Goal: Task Accomplishment & Management: Use online tool/utility

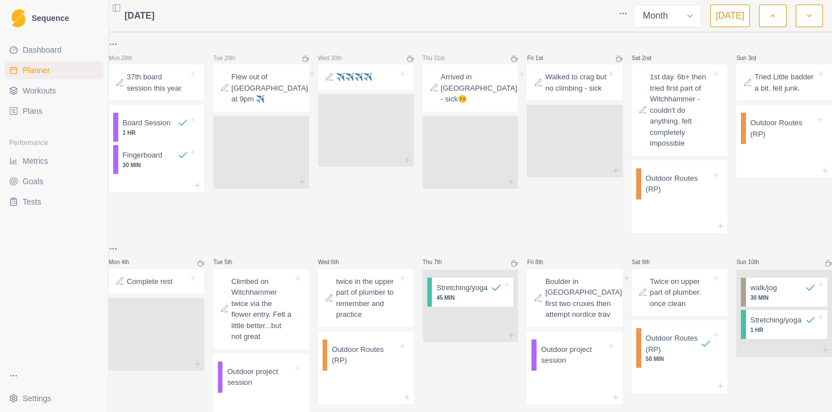
select select "month"
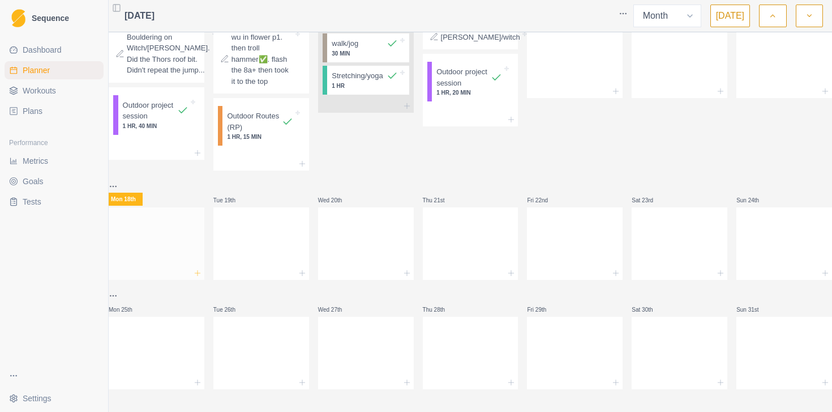
click at [200, 273] on line at bounding box center [197, 273] width 5 height 0
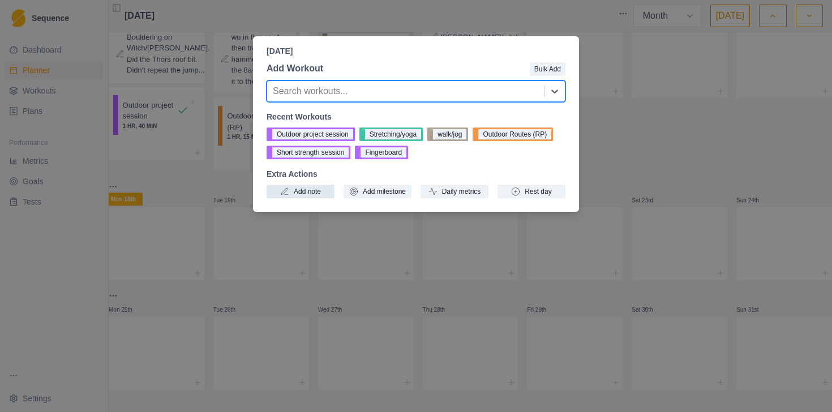
click at [316, 192] on button "Add note" at bounding box center [301, 192] width 68 height 14
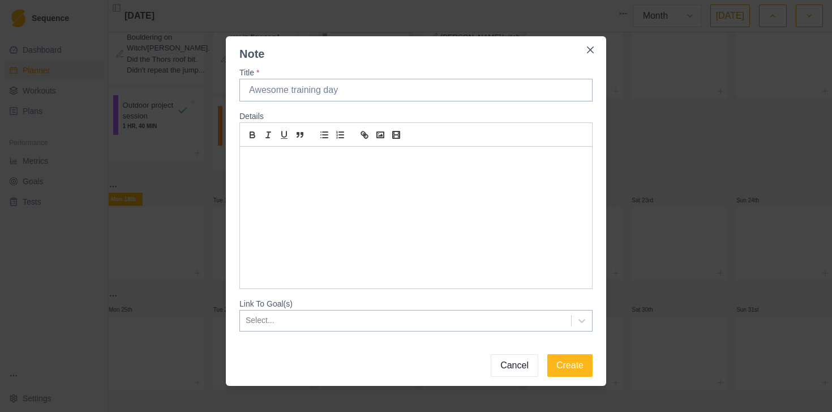
click at [517, 362] on button "Cancel" at bounding box center [515, 365] width 48 height 23
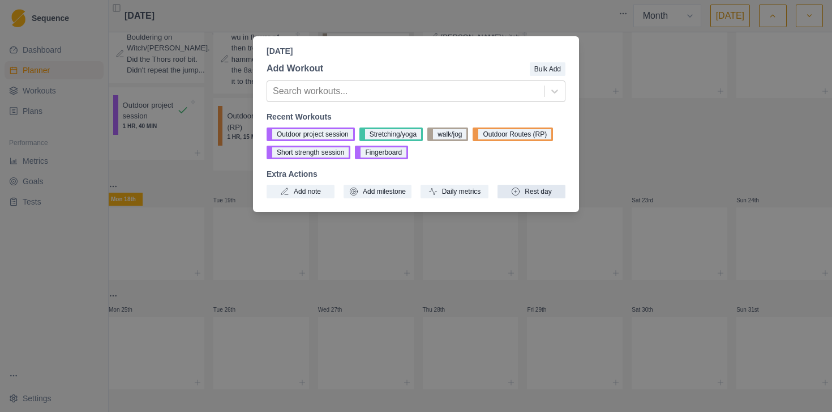
click at [547, 196] on button "Rest day" at bounding box center [532, 192] width 68 height 14
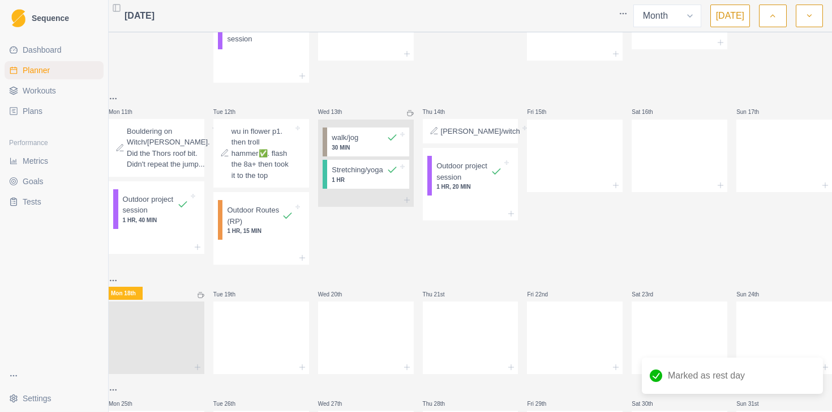
scroll to position [337, 0]
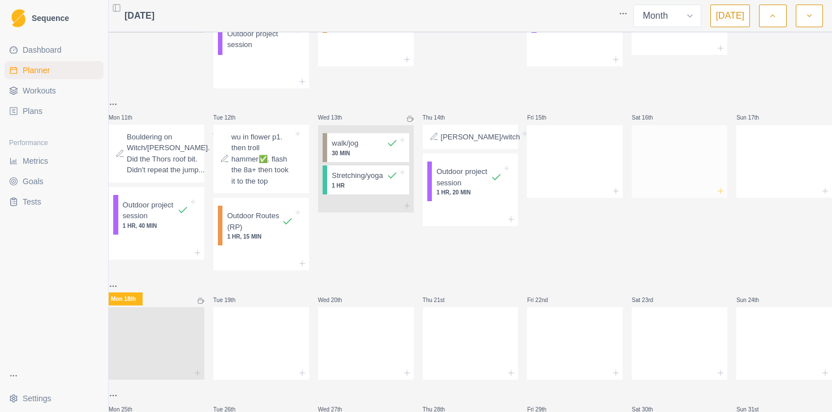
click at [721, 193] on line at bounding box center [721, 190] width 0 height 5
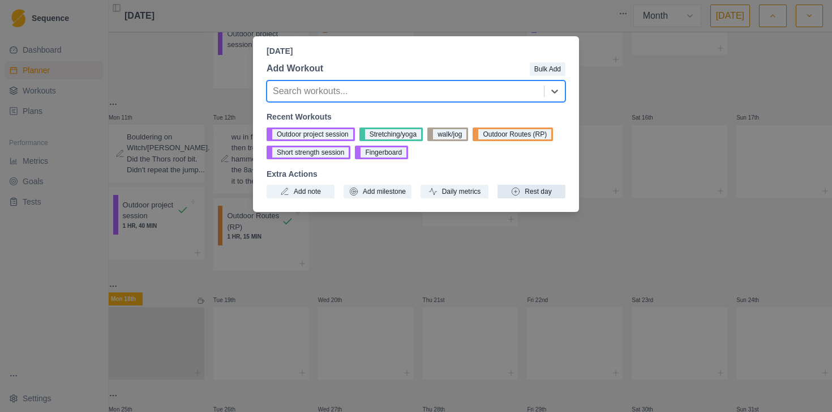
click at [535, 194] on button "Rest day" at bounding box center [532, 192] width 68 height 14
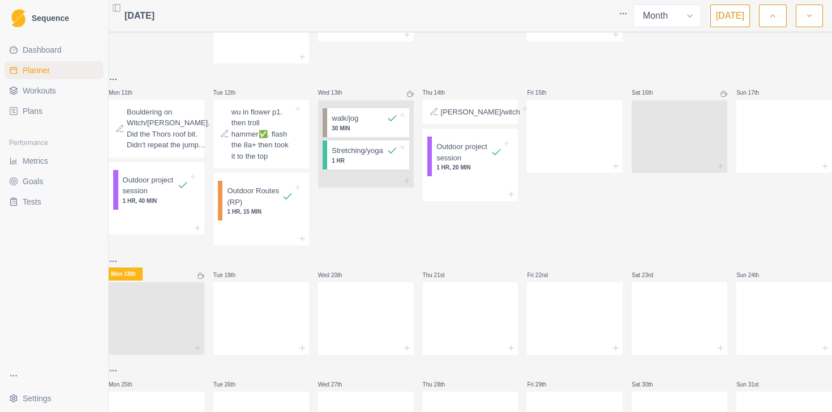
scroll to position [363, 0]
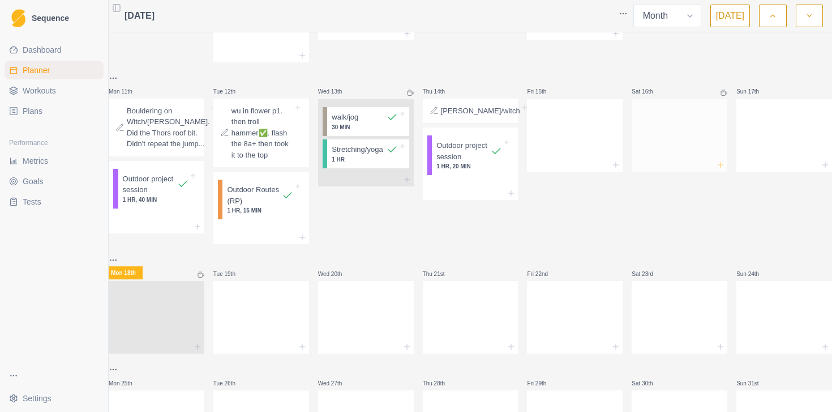
click at [716, 169] on icon at bounding box center [720, 164] width 9 height 9
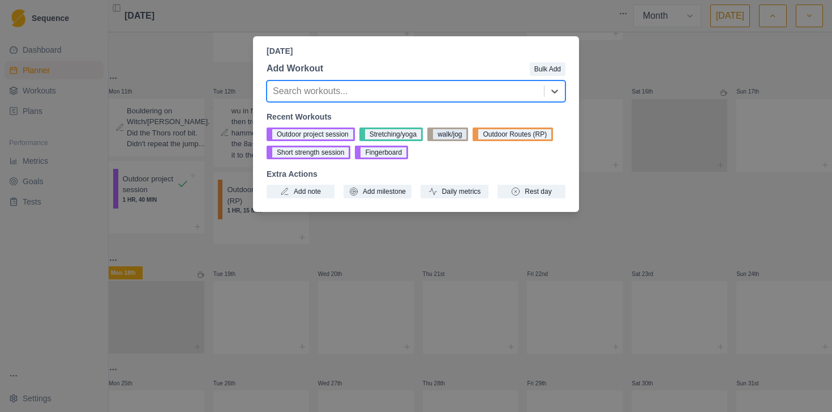
click at [456, 136] on button "walk/jog" at bounding box center [447, 134] width 41 height 14
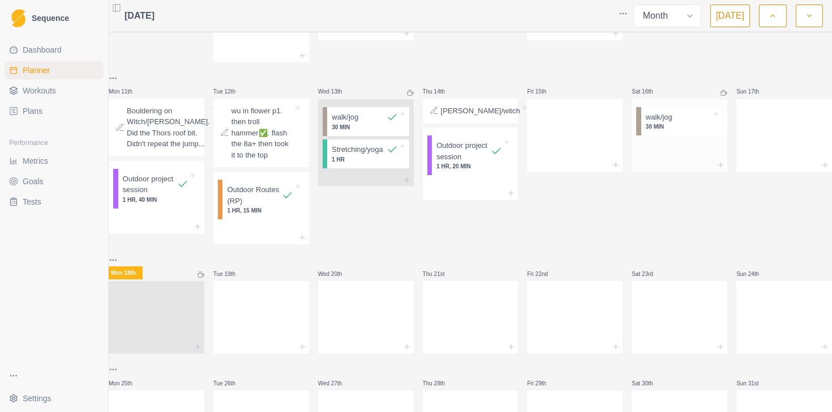
click at [678, 123] on div at bounding box center [691, 117] width 39 height 11
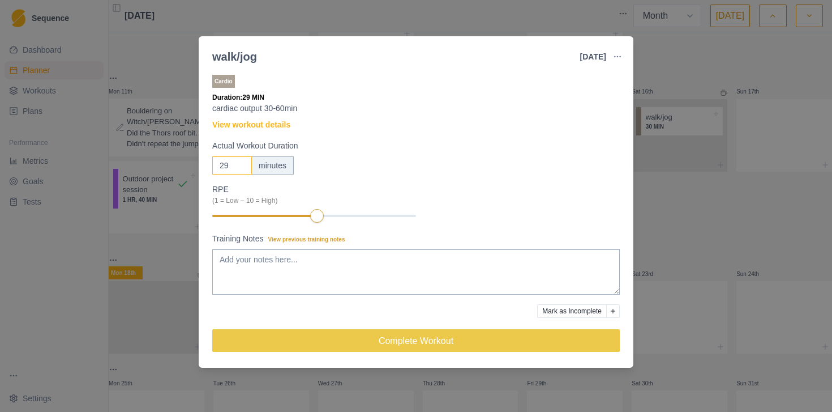
click at [235, 168] on input "29" at bounding box center [232, 165] width 40 height 18
type input "30"
click at [239, 161] on input "30" at bounding box center [232, 165] width 40 height 18
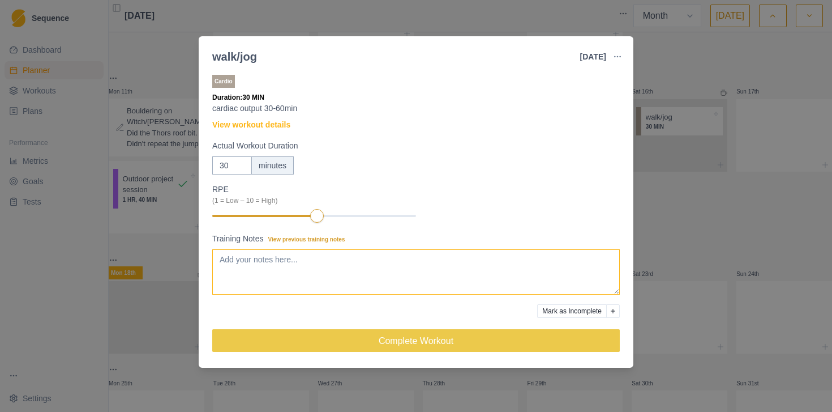
click at [270, 256] on textarea "Training Notes View previous training notes" at bounding box center [416, 271] width 408 height 45
